Goal: Complete application form

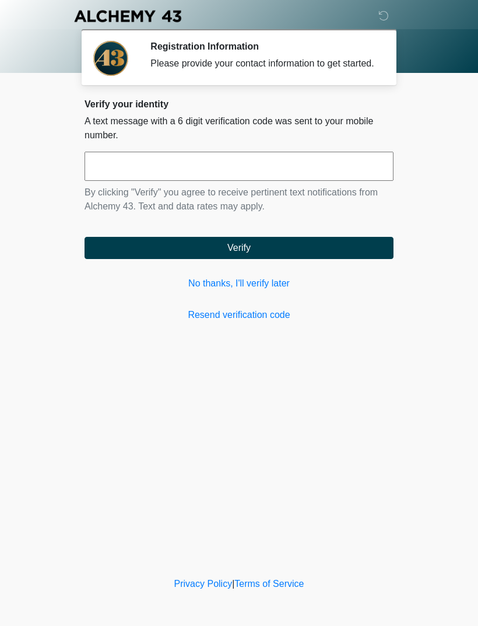
click at [344, 181] on input "text" at bounding box center [239, 166] width 309 height 29
type input "******"
click at [350, 254] on button "Verify" at bounding box center [239, 248] width 309 height 22
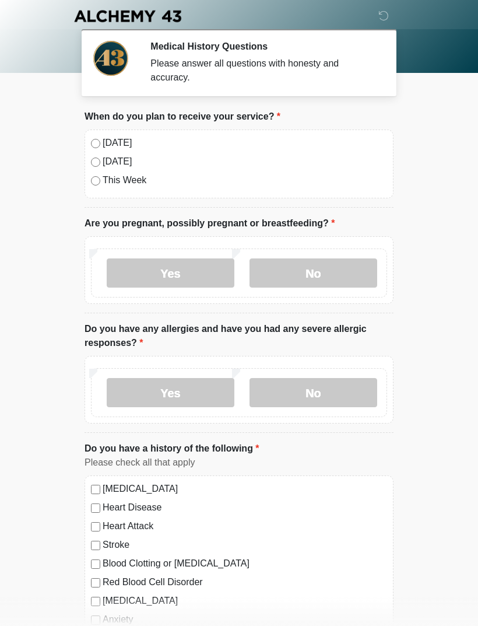
click at [127, 140] on label "[DATE]" at bounding box center [245, 143] width 285 height 14
click at [307, 282] on label "No" at bounding box center [314, 272] width 128 height 29
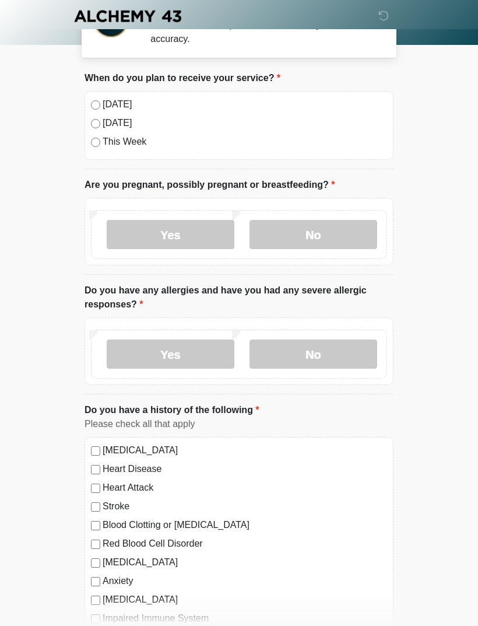
scroll to position [42, 0]
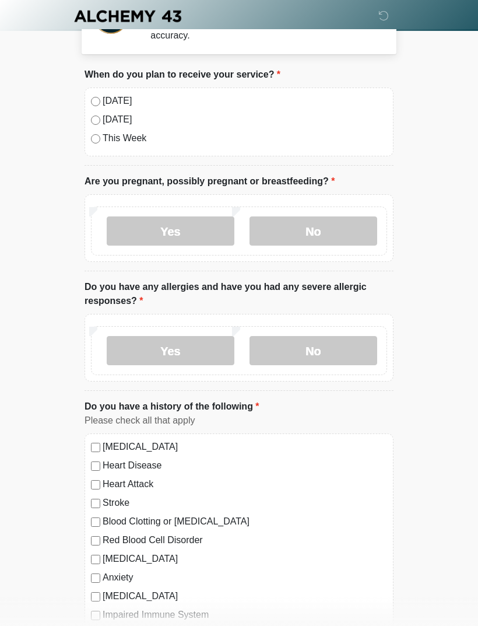
click at [313, 354] on label "No" at bounding box center [314, 350] width 128 height 29
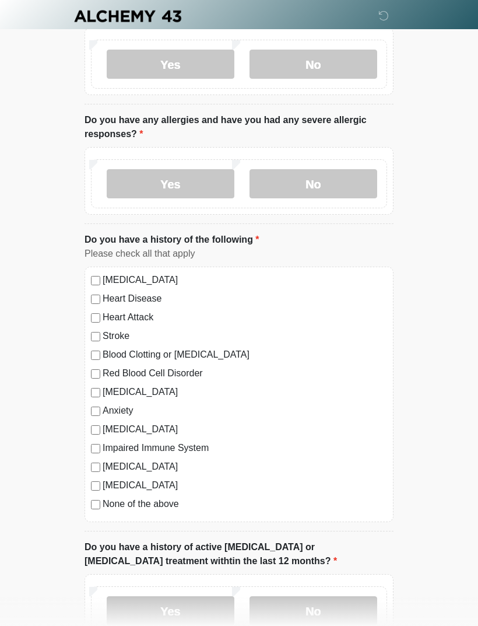
scroll to position [208, 0]
click at [166, 504] on label "None of the above" at bounding box center [245, 505] width 285 height 14
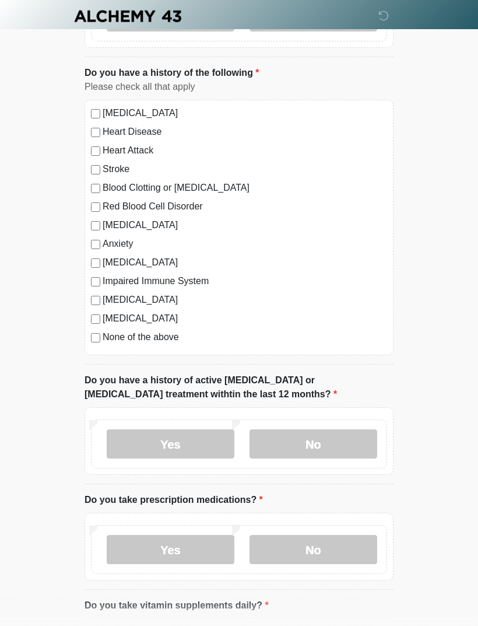
scroll to position [376, 0]
click at [303, 454] on label "No" at bounding box center [314, 443] width 128 height 29
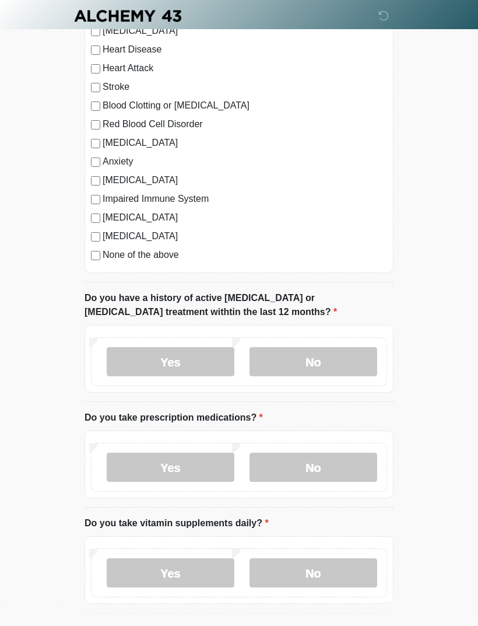
click at [185, 468] on label "Yes" at bounding box center [171, 467] width 128 height 29
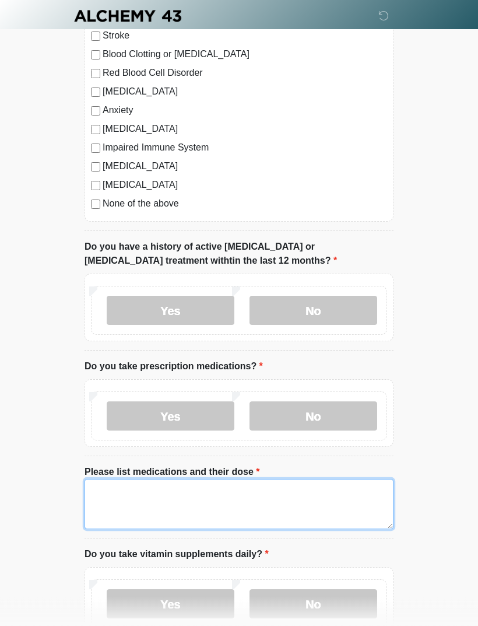
click at [269, 503] on textarea "Please list medications and their dose" at bounding box center [239, 504] width 309 height 50
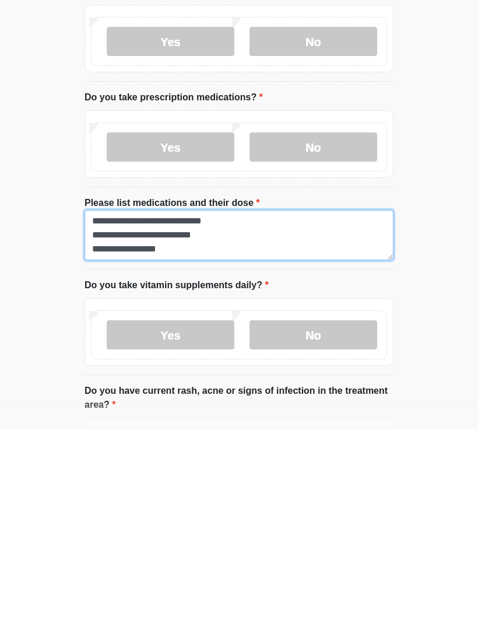
type textarea "**********"
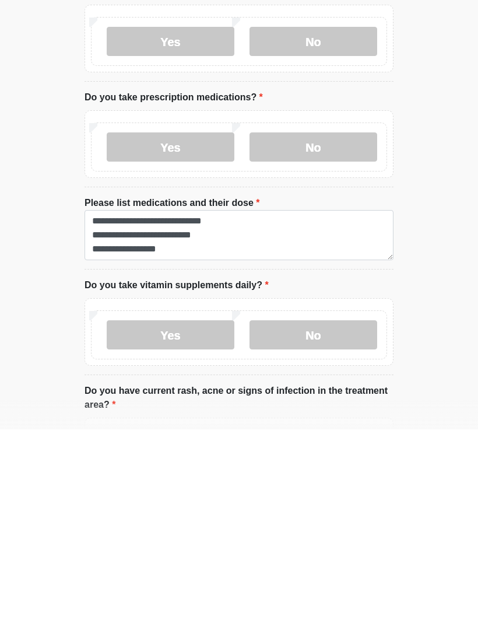
click at [334, 517] on label "No" at bounding box center [314, 531] width 128 height 29
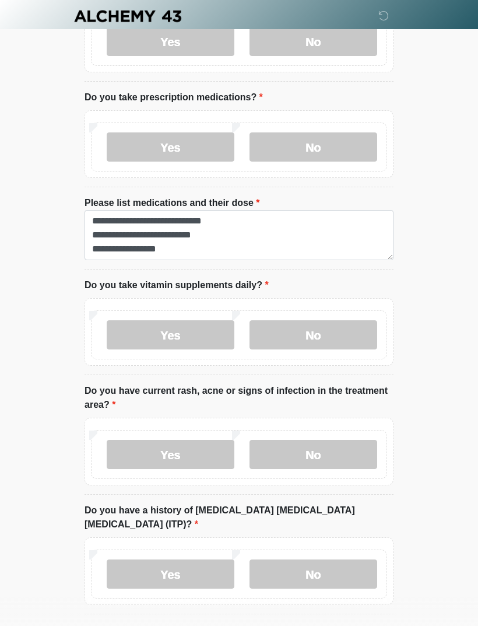
click at [340, 458] on label "No" at bounding box center [314, 454] width 128 height 29
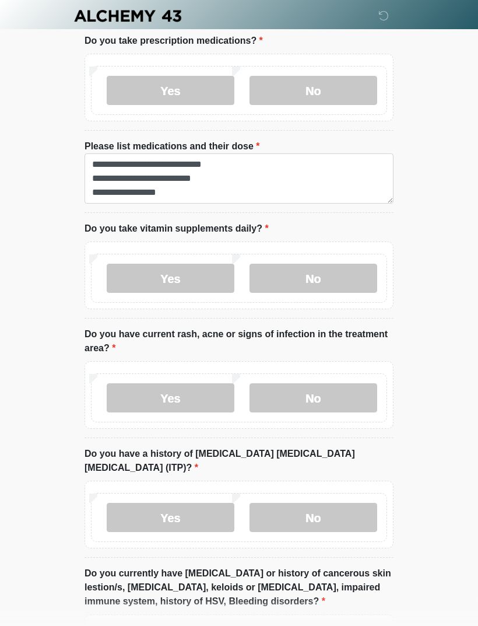
scroll to position [869, 0]
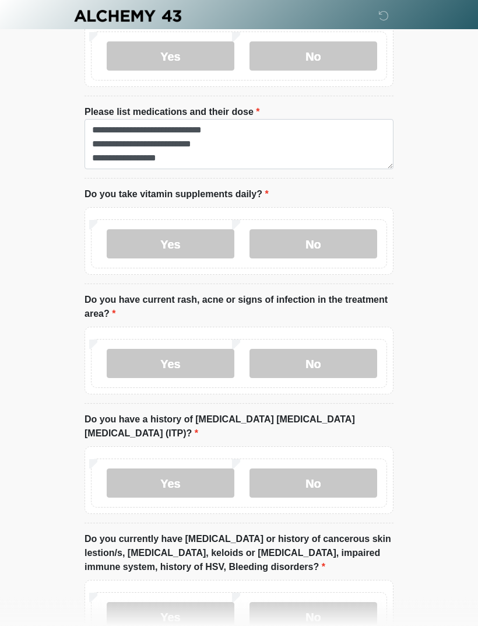
click at [338, 469] on label "No" at bounding box center [314, 483] width 128 height 29
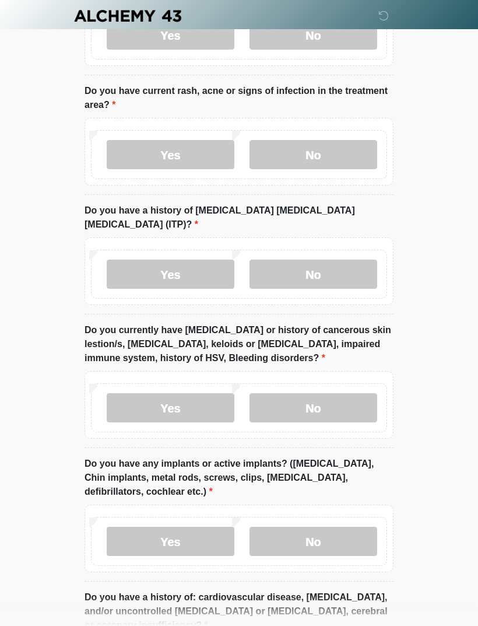
scroll to position [1088, 0]
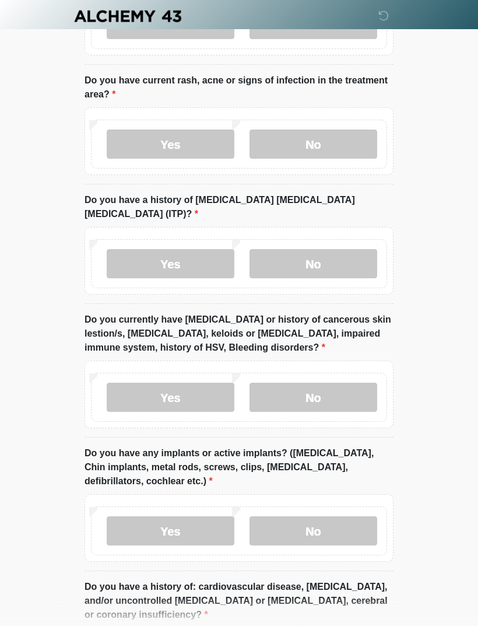
click at [342, 390] on label "No" at bounding box center [314, 397] width 128 height 29
click at [326, 516] on label "No" at bounding box center [314, 530] width 128 height 29
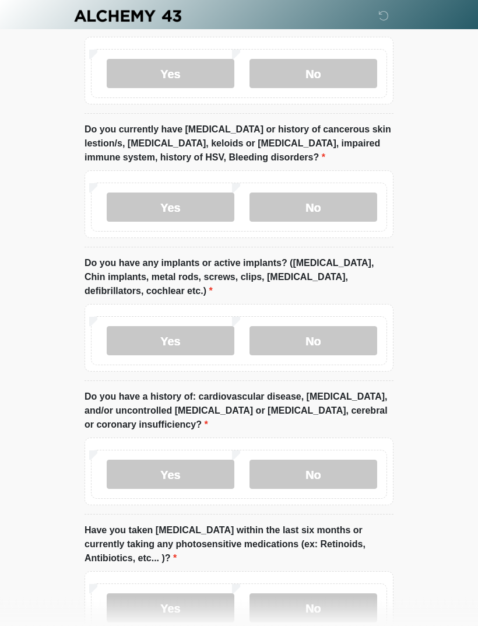
scroll to position [1317, 0]
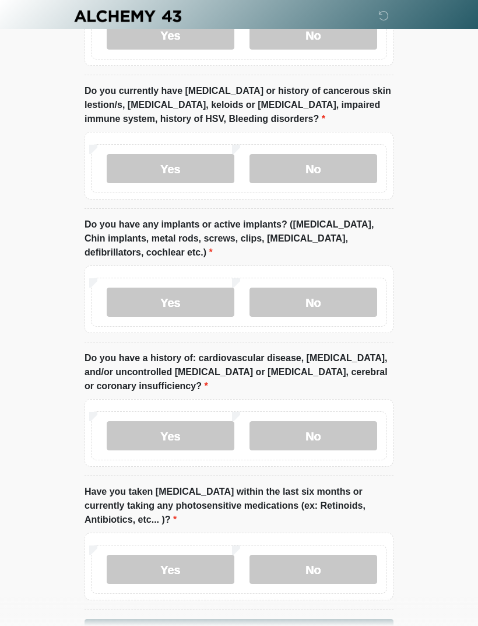
click at [362, 421] on label "No" at bounding box center [314, 435] width 128 height 29
click at [355, 555] on label "No" at bounding box center [314, 569] width 128 height 29
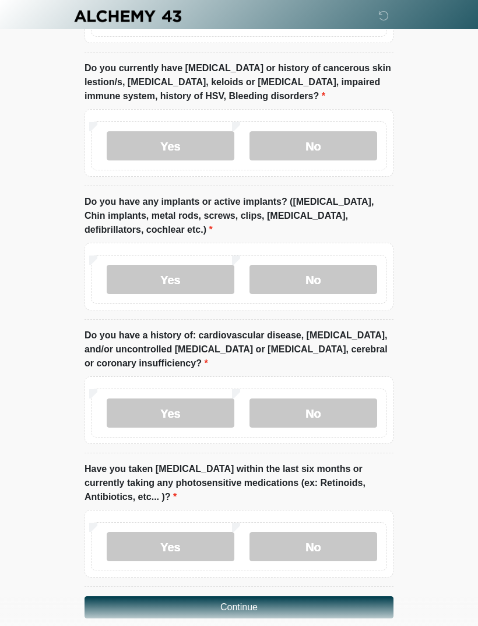
click at [356, 596] on button "Continue" at bounding box center [239, 607] width 309 height 22
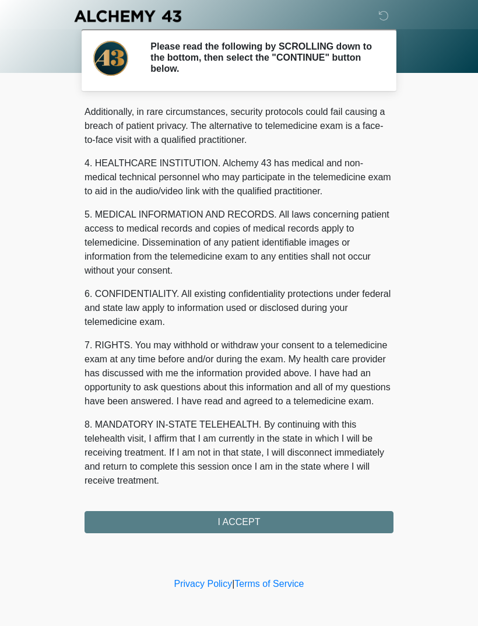
scroll to position [284, 0]
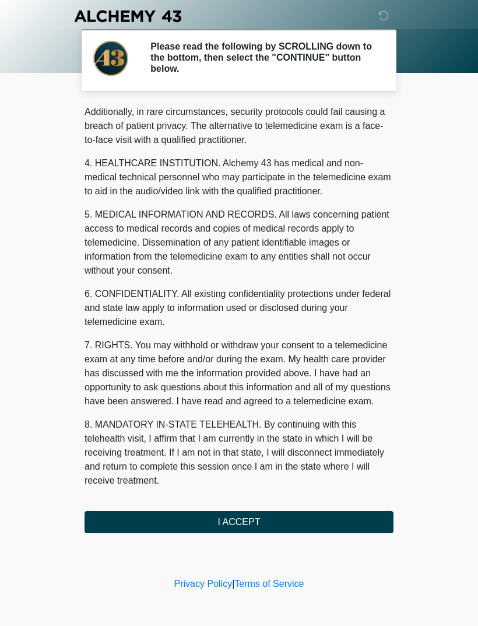
click at [331, 507] on div "1. PURPOSE. The purpose of this form is to obtain your consent for a telemedici…" at bounding box center [239, 318] width 309 height 429
click at [330, 513] on button "I ACCEPT" at bounding box center [239, 522] width 309 height 22
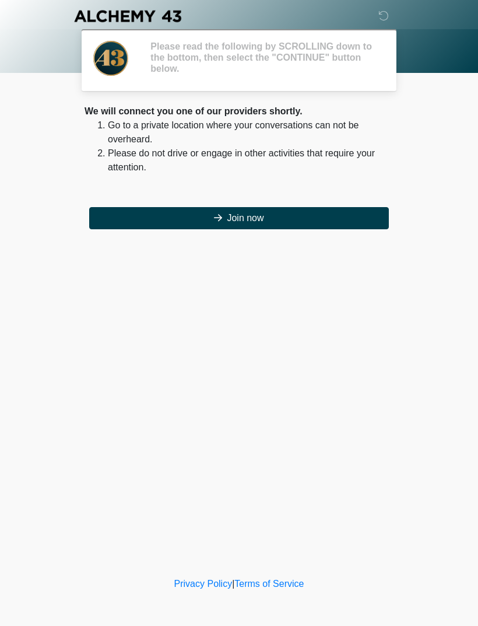
click at [358, 468] on div "‎ ‎ ‎ ‎ Please read the following by SCROLLING down to the bottom, then select …" at bounding box center [239, 287] width 350 height 551
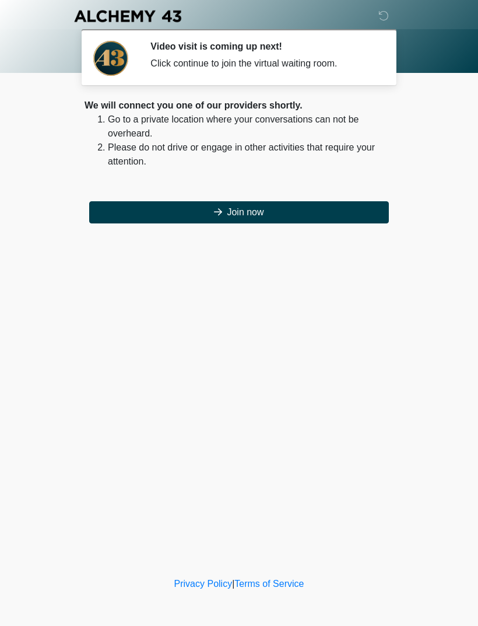
click at [327, 215] on button "Join now" at bounding box center [239, 212] width 300 height 22
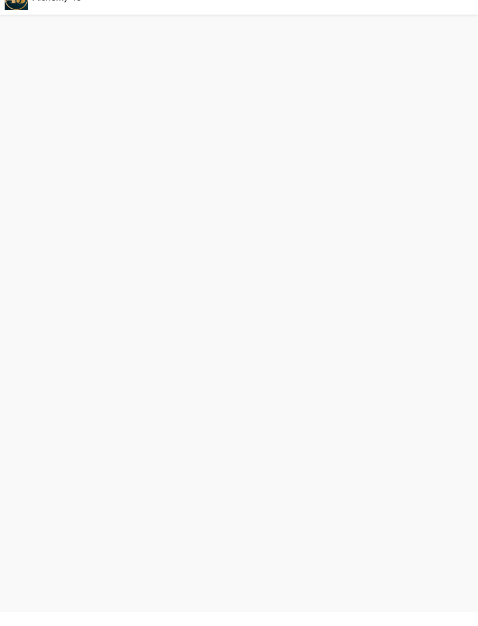
scroll to position [3, 0]
